Goal: Find specific page/section: Find specific page/section

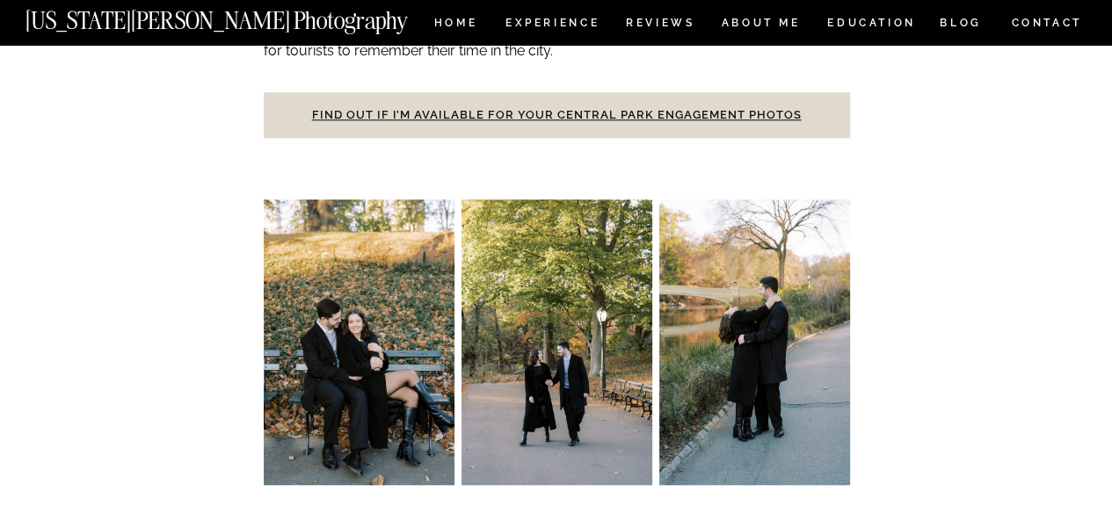
scroll to position [967, 0]
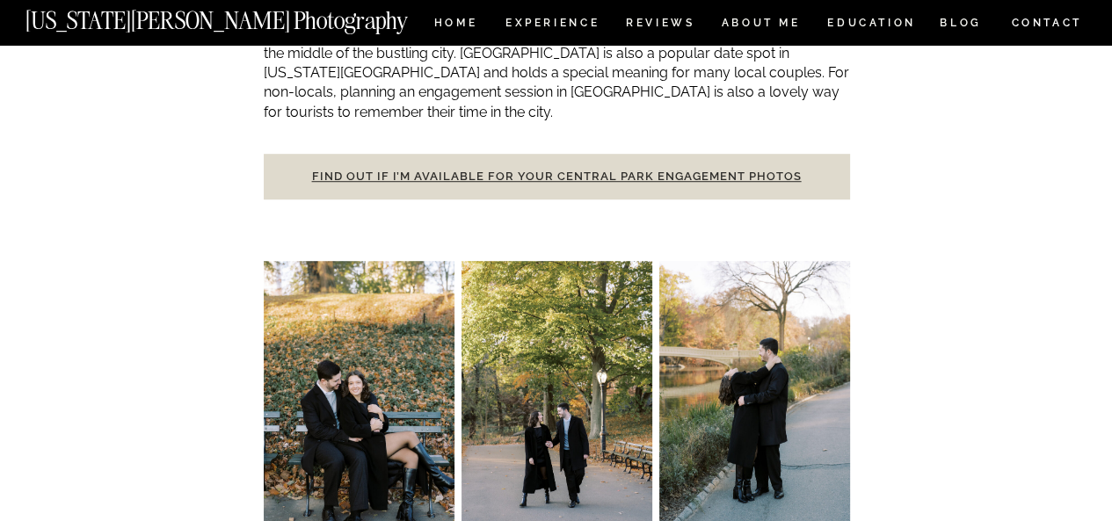
click at [434, 170] on link "Find out if I’m available for your Central Park engagement photos" at bounding box center [557, 176] width 490 height 13
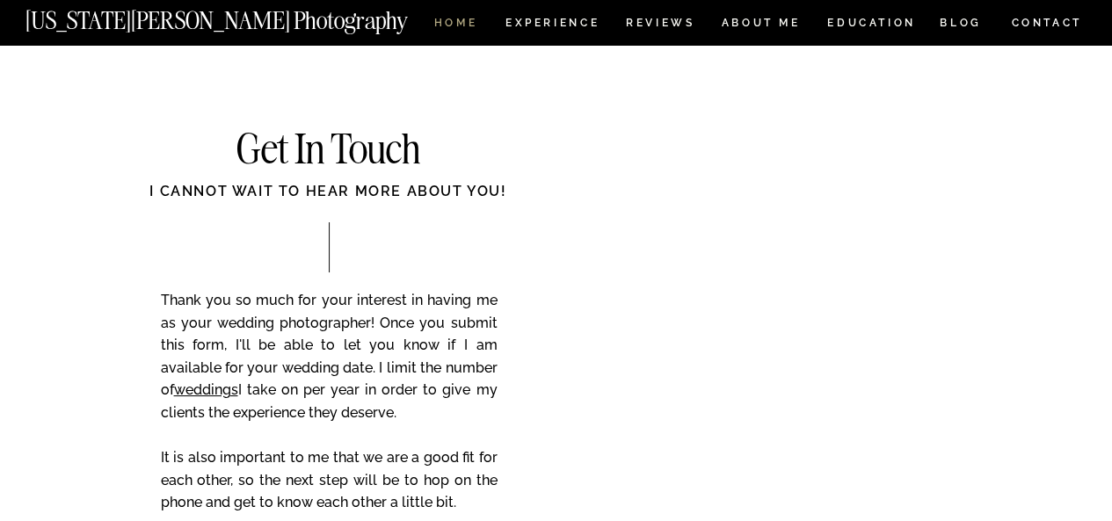
click at [445, 25] on nav "HOME" at bounding box center [456, 25] width 50 height 15
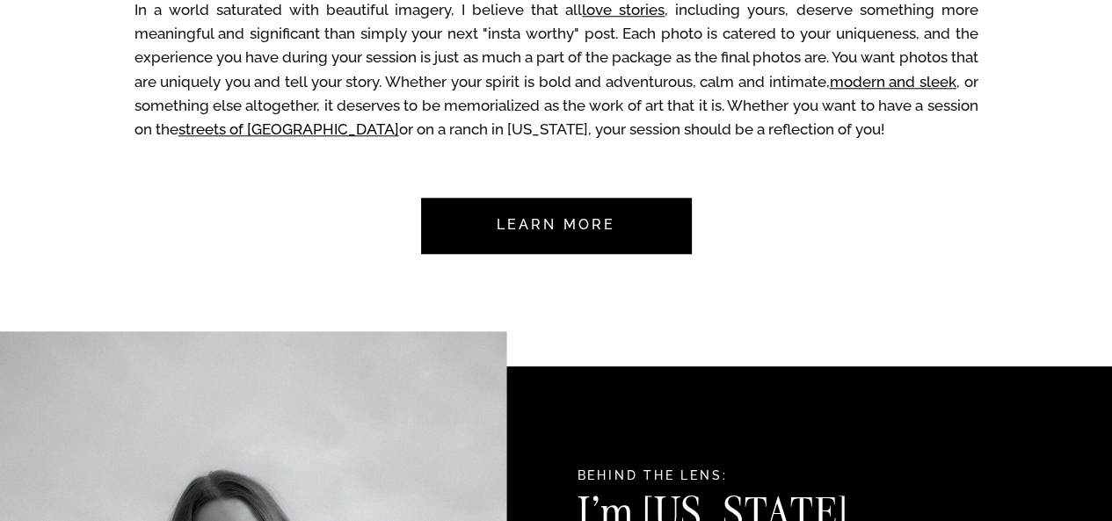
scroll to position [1465, 0]
click at [564, 224] on nav "Learn more" at bounding box center [556, 226] width 165 height 56
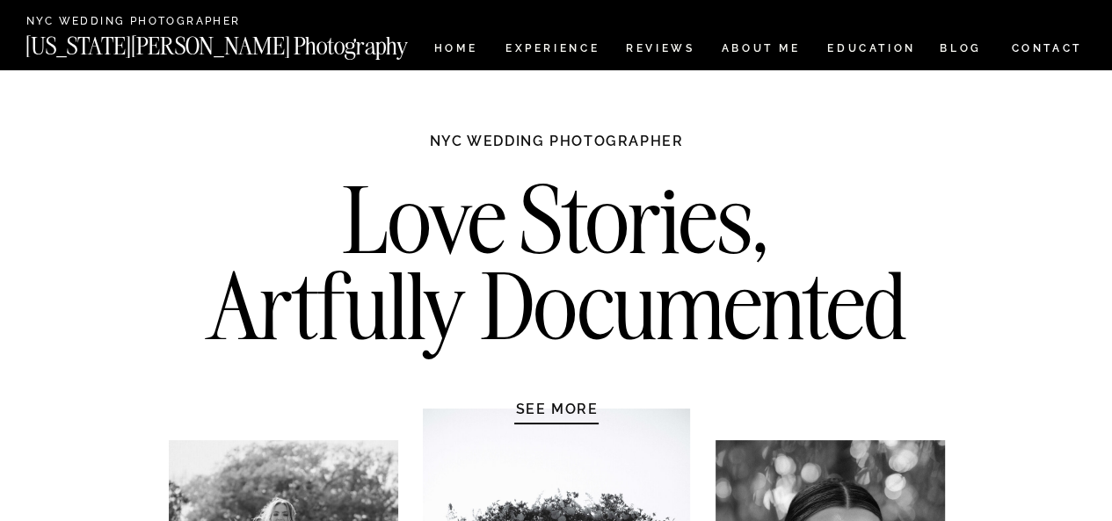
scroll to position [0, 0]
